Goal: Browse casually: Explore the website without a specific task or goal

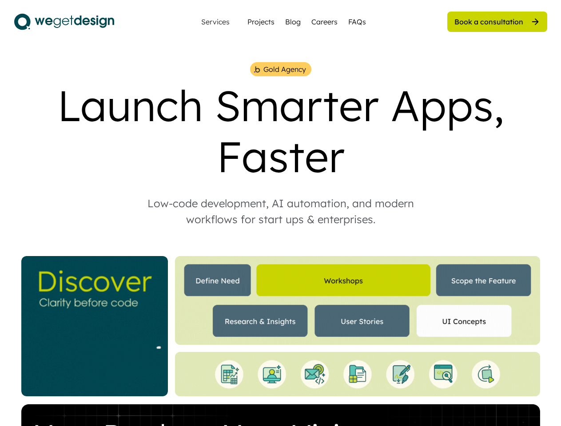
click at [280, 213] on div "Low-code development, AI automation, and modern workflows for start ups & enter…" at bounding box center [281, 211] width 302 height 32
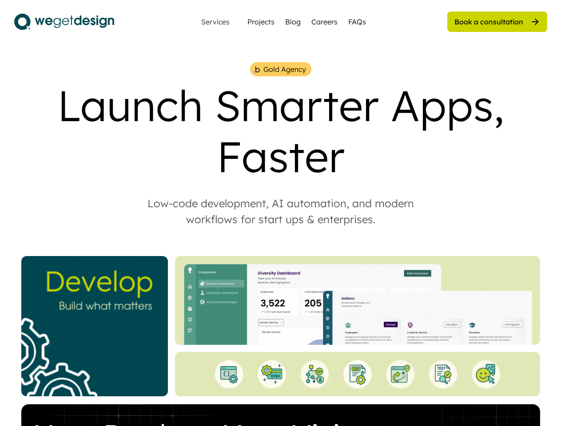
click at [280, 244] on div "Gold Agency Launch Smarter Apps, Faster Low-code development, AI automation, an…" at bounding box center [280, 320] width 533 height 517
click at [281, 244] on div "Gold Agency Launch Smarter Apps, Faster Low-code development, AI automation, an…" at bounding box center [280, 320] width 533 height 517
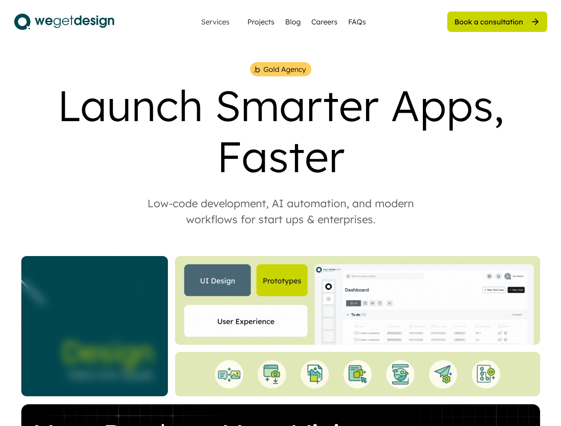
click at [280, 69] on div "Gold Agency" at bounding box center [284, 69] width 43 height 11
click at [257, 69] on img at bounding box center [257, 69] width 8 height 8
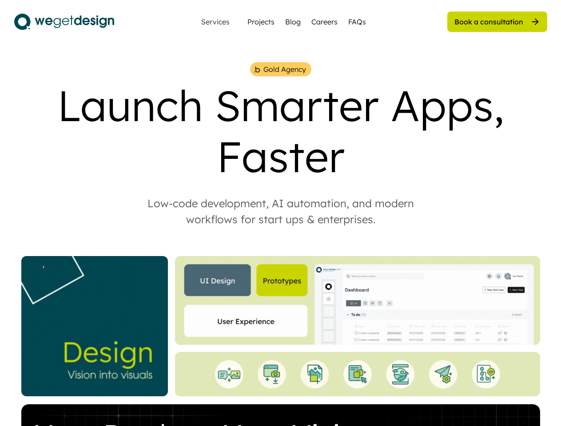
click at [284, 69] on div "Gold Agency" at bounding box center [284, 69] width 43 height 11
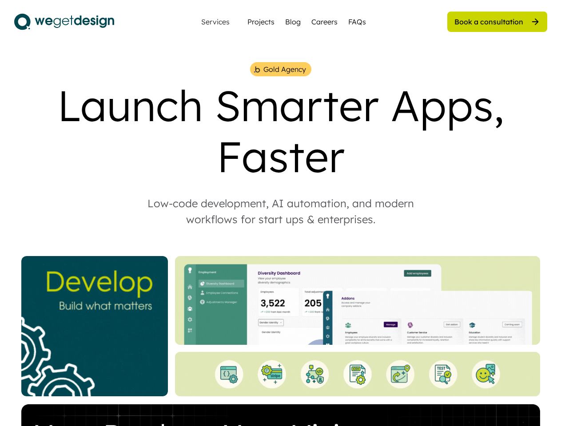
click at [281, 131] on div "Launch Smarter Apps, Faster" at bounding box center [280, 131] width 533 height 102
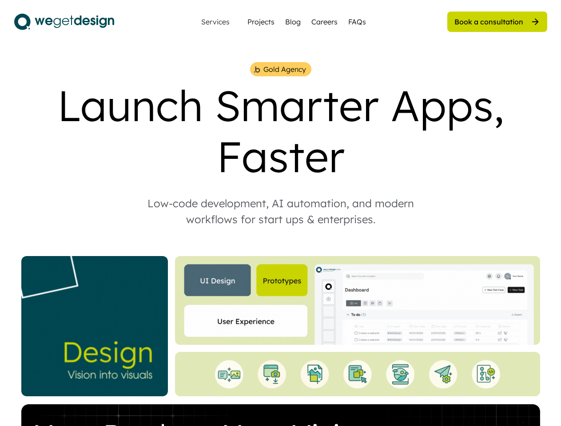
click at [281, 211] on div "Low-code development, AI automation, and modern workflows for start ups & enter…" at bounding box center [281, 211] width 302 height 32
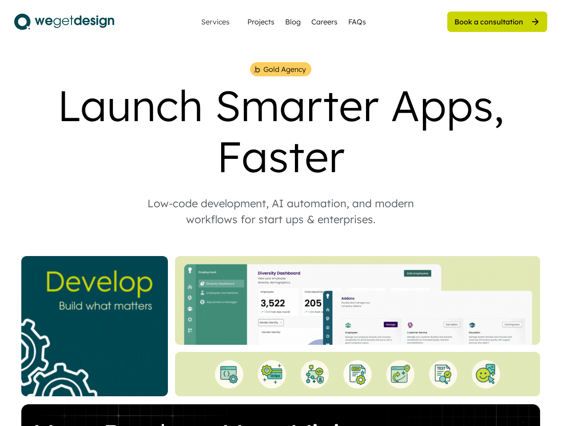
click at [281, 327] on img at bounding box center [357, 300] width 365 height 89
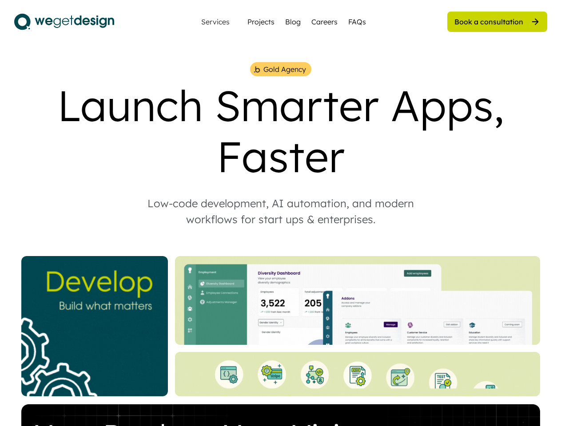
click at [281, 327] on img at bounding box center [357, 300] width 365 height 89
